Goal: Register for event/course

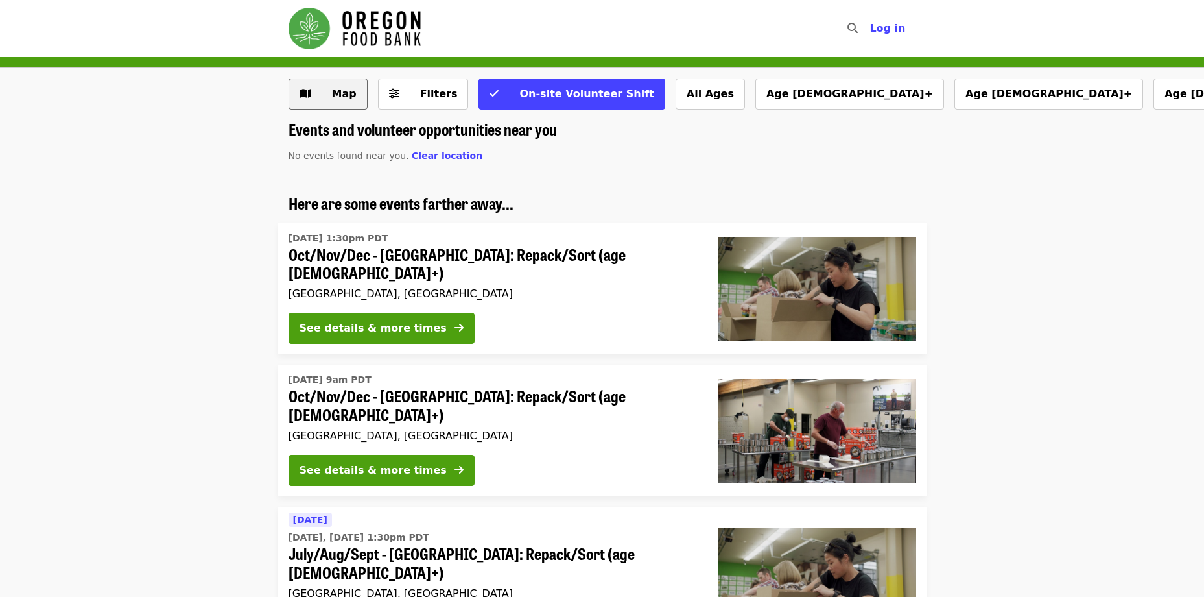
click at [336, 93] on span "Map" at bounding box center [344, 94] width 25 height 12
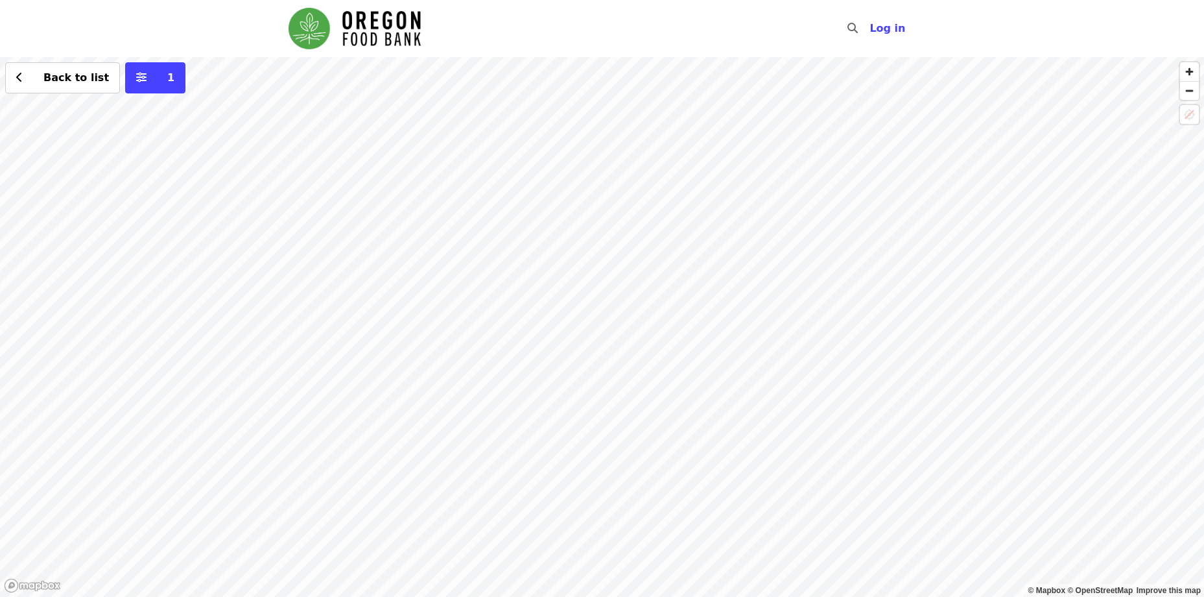
drag, startPoint x: 560, startPoint y: 215, endPoint x: 949, endPoint y: 234, distance: 389.0
click at [949, 234] on div "Back to list 1" at bounding box center [602, 327] width 1204 height 540
click at [719, 266] on div "Back to list 1" at bounding box center [602, 327] width 1204 height 540
click at [705, 263] on div "See 2 actions at this location" at bounding box center [704, 255] width 183 height 32
click at [699, 252] on span "See 2 actions at this location" at bounding box center [704, 253] width 170 height 12
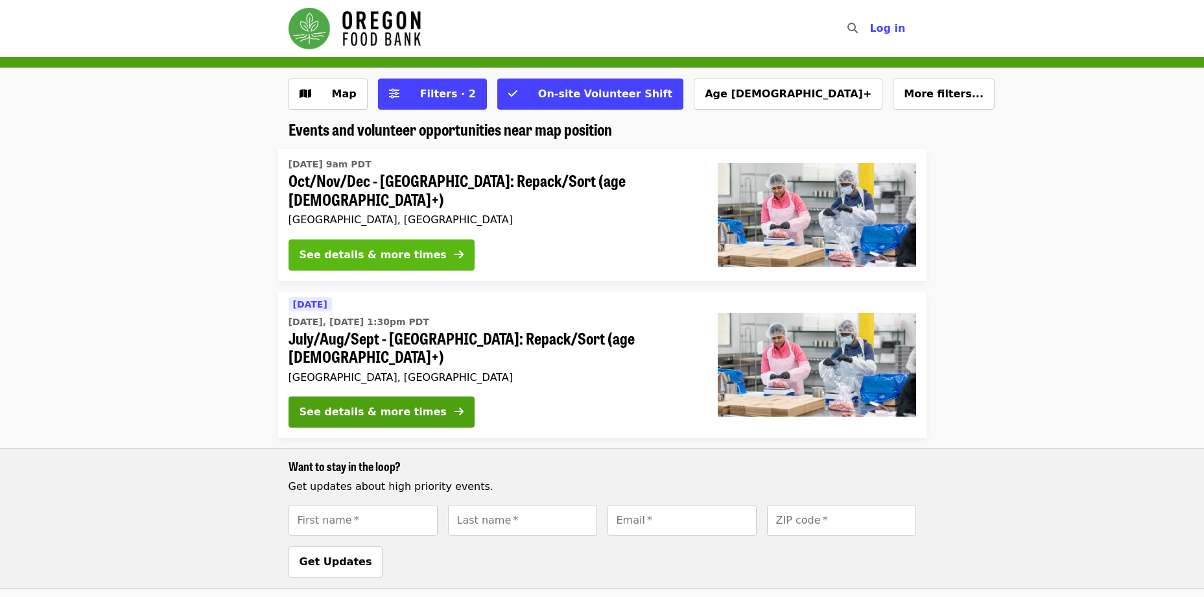
click at [368, 247] on div "See details & more times" at bounding box center [373, 255] width 147 height 16
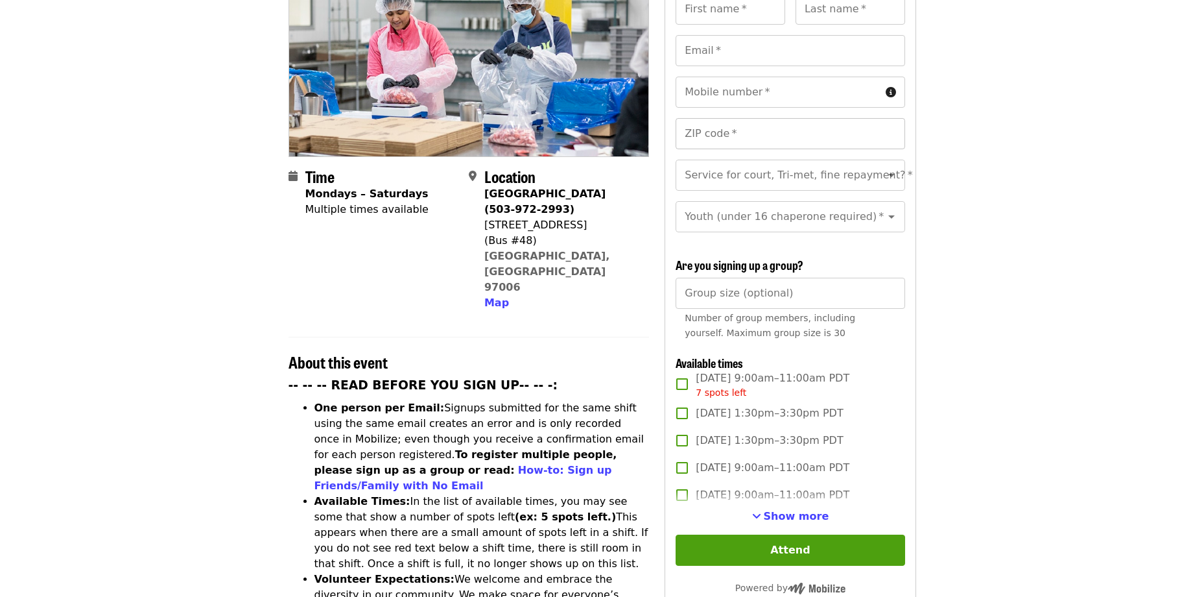
scroll to position [216, 0]
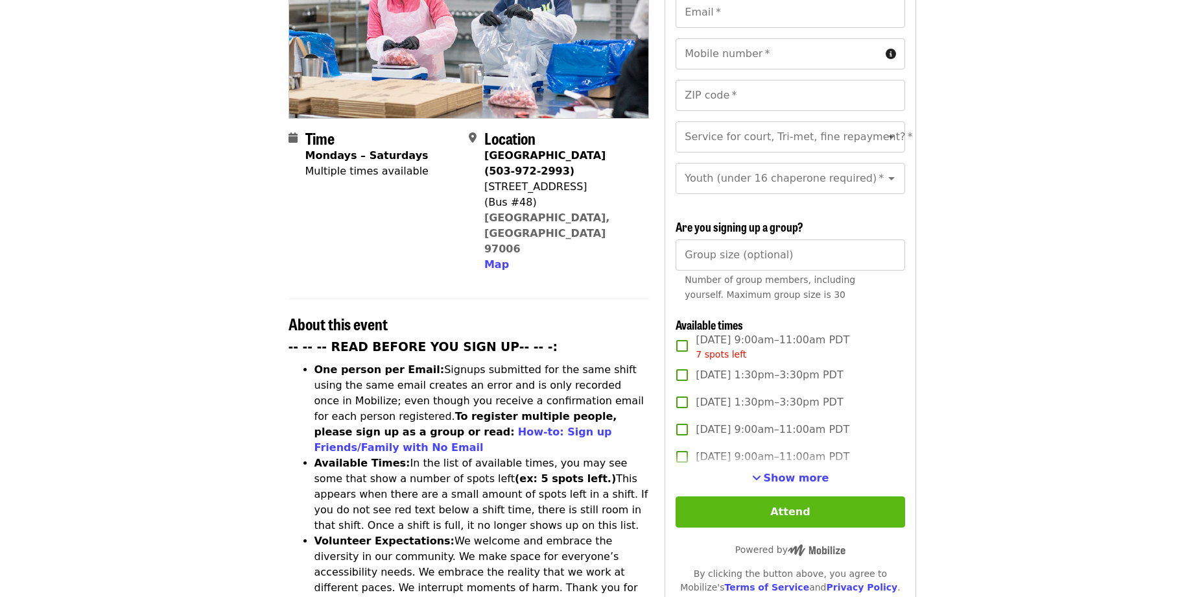
click at [778, 514] on button "Attend" at bounding box center [790, 511] width 229 height 31
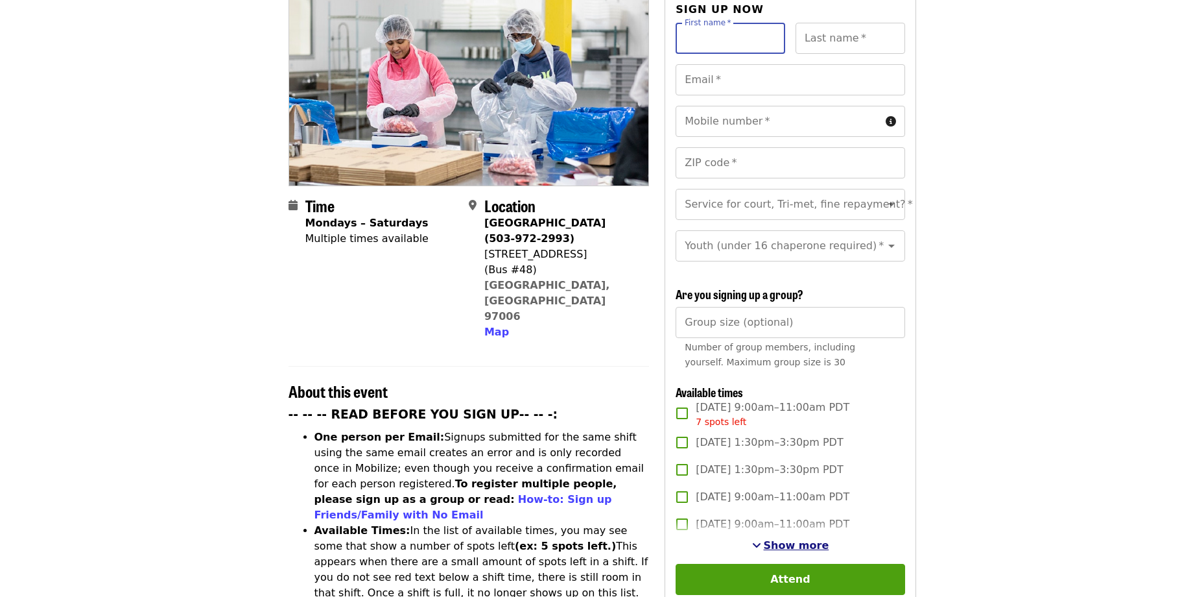
click at [782, 540] on span "Show more" at bounding box center [797, 545] width 66 height 12
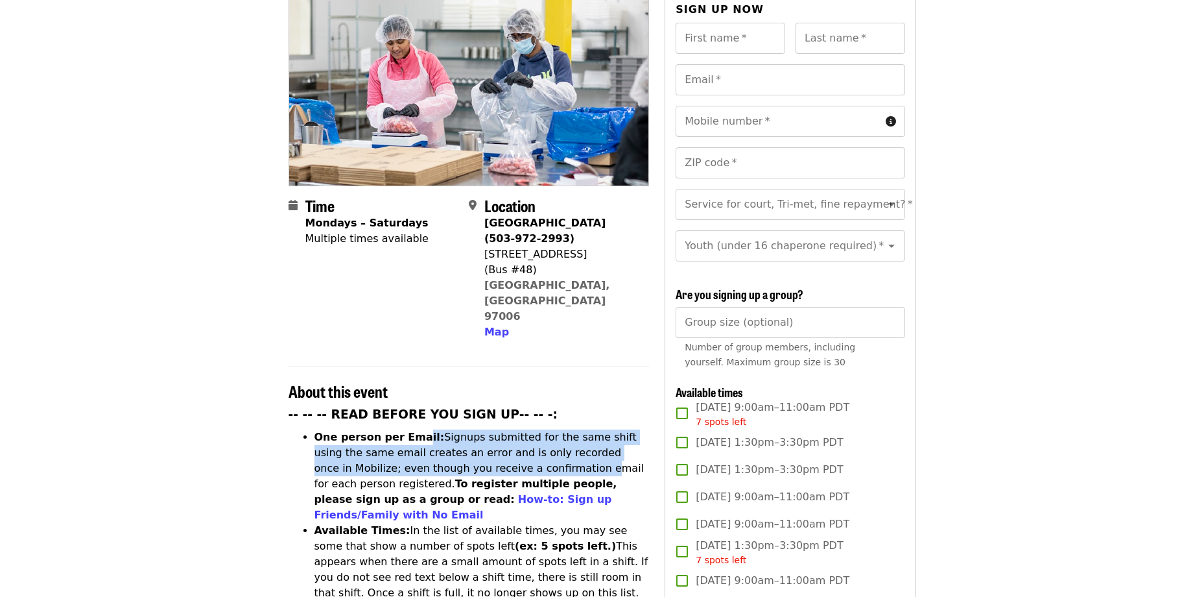
drag, startPoint x: 413, startPoint y: 384, endPoint x: 474, endPoint y: 411, distance: 67.4
click at [474, 429] on li "One person per Email: Signups submitted for the same shift using the same email…" at bounding box center [482, 475] width 335 height 93
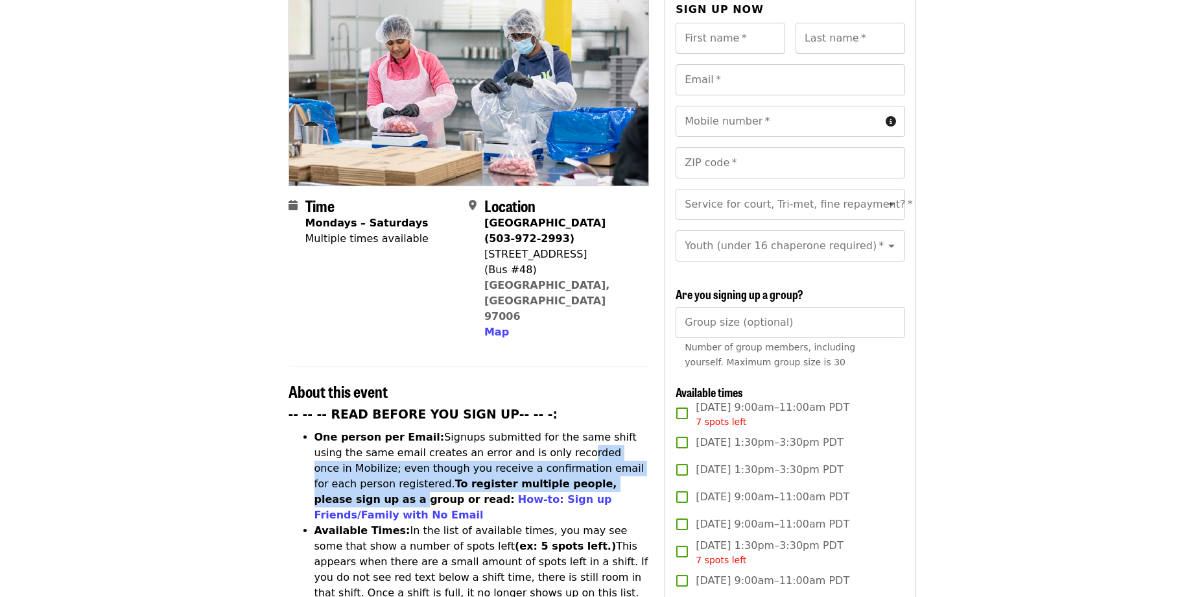
drag, startPoint x: 510, startPoint y: 396, endPoint x: 533, endPoint y: 435, distance: 45.1
click at [533, 435] on li "One person per Email: Signups submitted for the same shift using the same email…" at bounding box center [482, 475] width 335 height 93
click at [533, 477] on strong "To register multiple people, please sign up as a group or read:" at bounding box center [466, 491] width 303 height 28
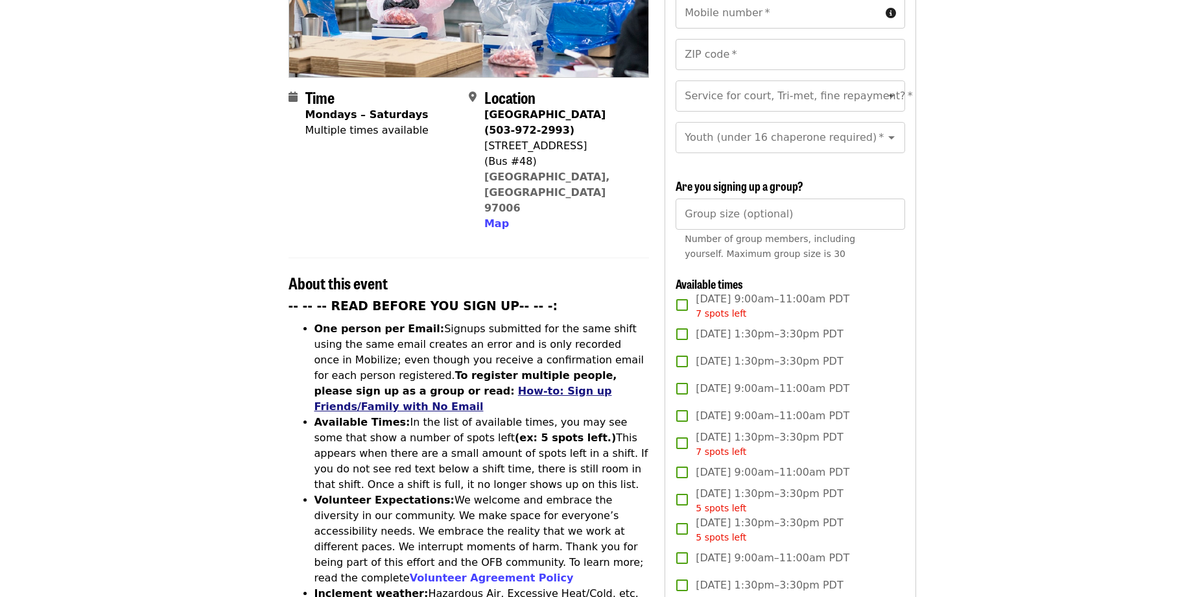
scroll to position [365, 0]
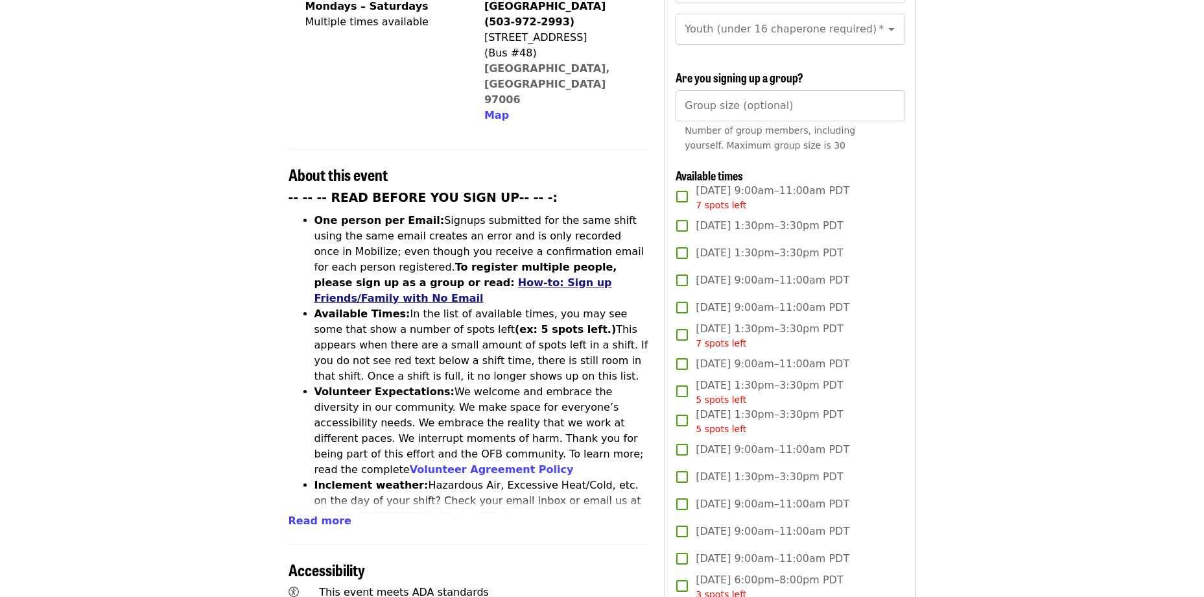
click at [453, 276] on link "How-to: Sign up Friends/Family with No Email" at bounding box center [464, 290] width 298 height 28
